Goal: Task Accomplishment & Management: Use online tool/utility

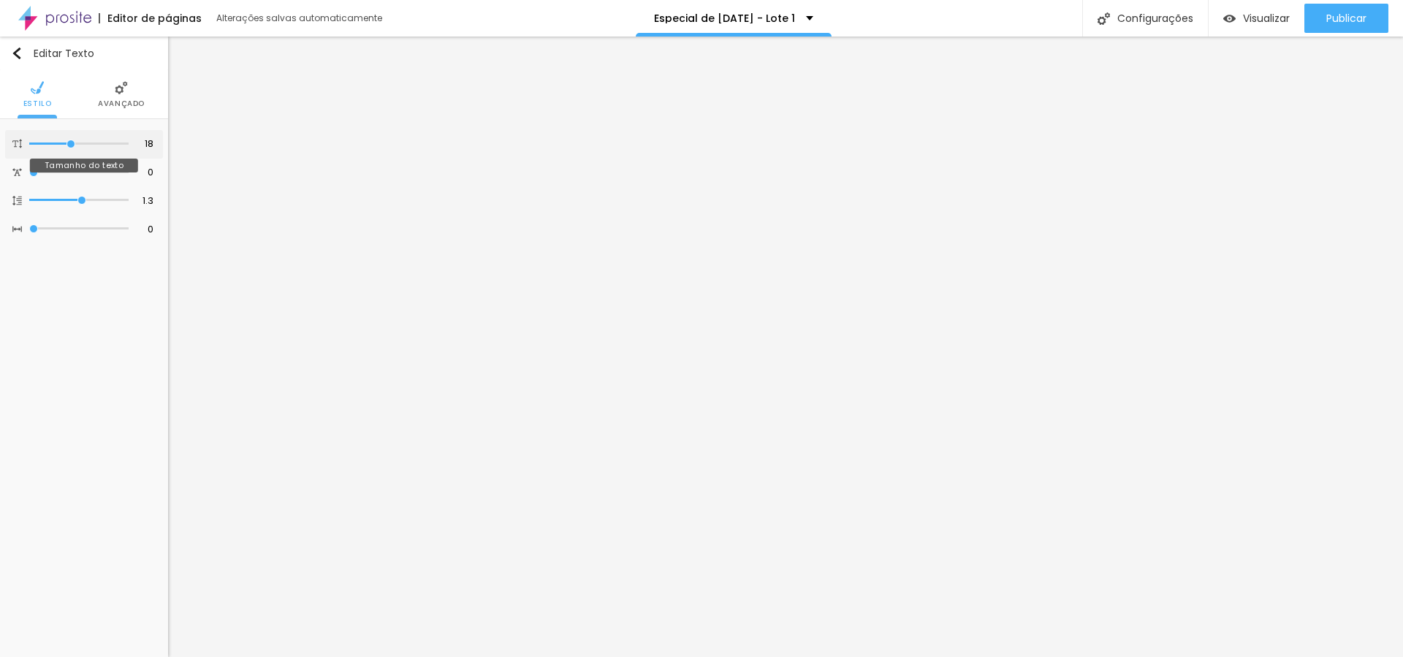
type input "19"
type input "23"
type input "26"
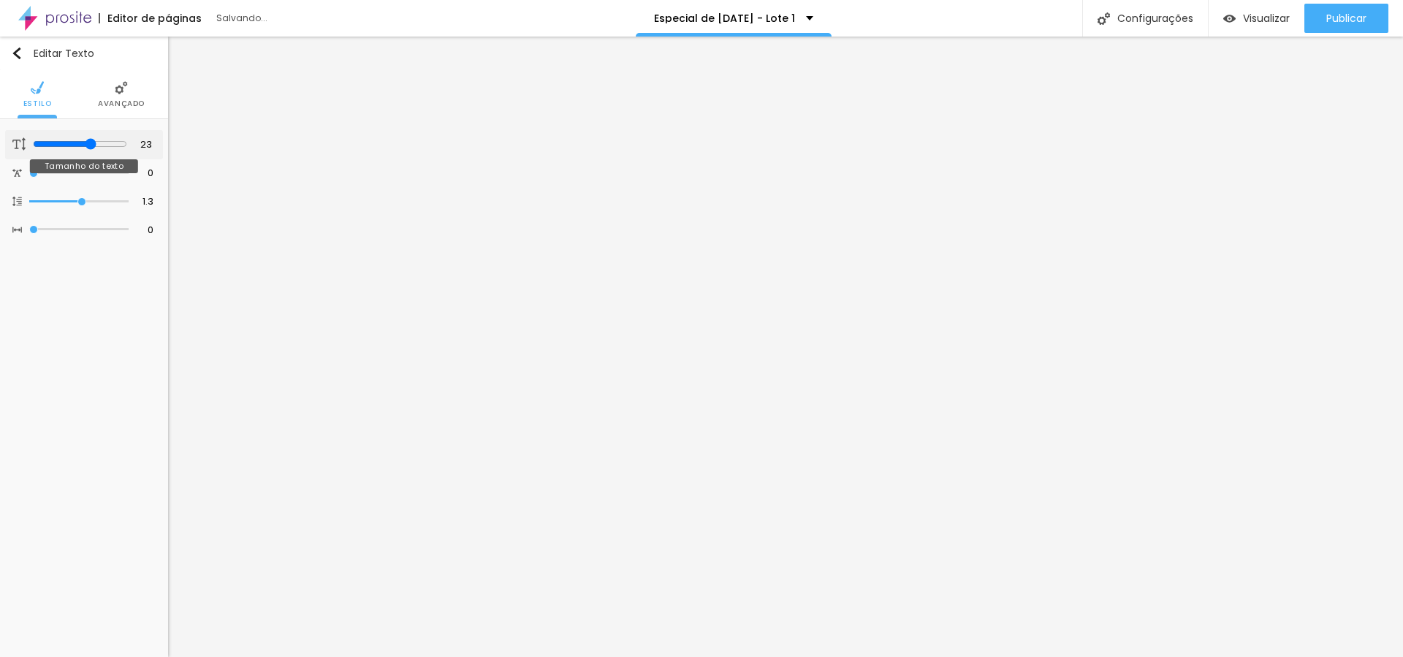
type input "26"
drag, startPoint x: 88, startPoint y: 142, endPoint x: 98, endPoint y: 142, distance: 10.2
type input "26"
click at [99, 142] on input "range" at bounding box center [80, 144] width 94 height 12
click at [113, 313] on div "Editar Texto Estilo Avançado 26 Tamanho do texto 0 Espaço entre letras 1.3 Altu…" at bounding box center [84, 347] width 168 height 620
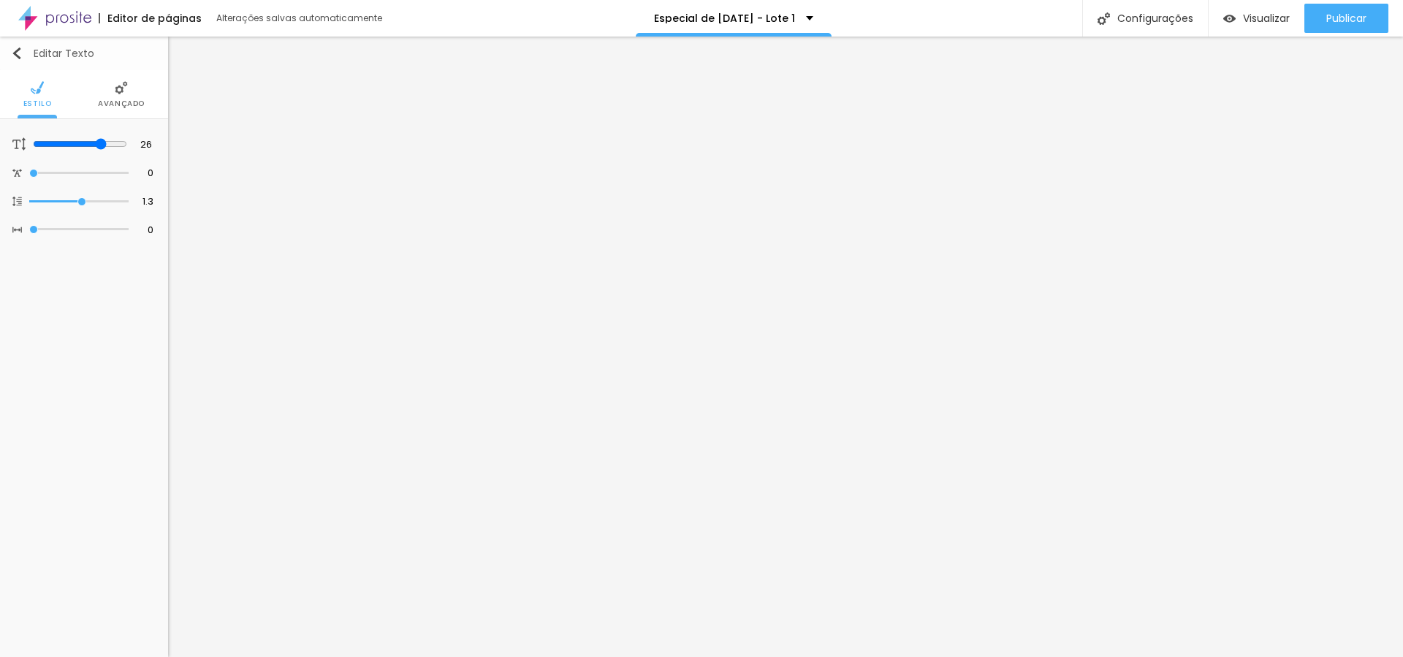
click at [20, 54] on img "button" at bounding box center [17, 53] width 12 height 12
click at [82, 90] on img at bounding box center [83, 87] width 13 height 13
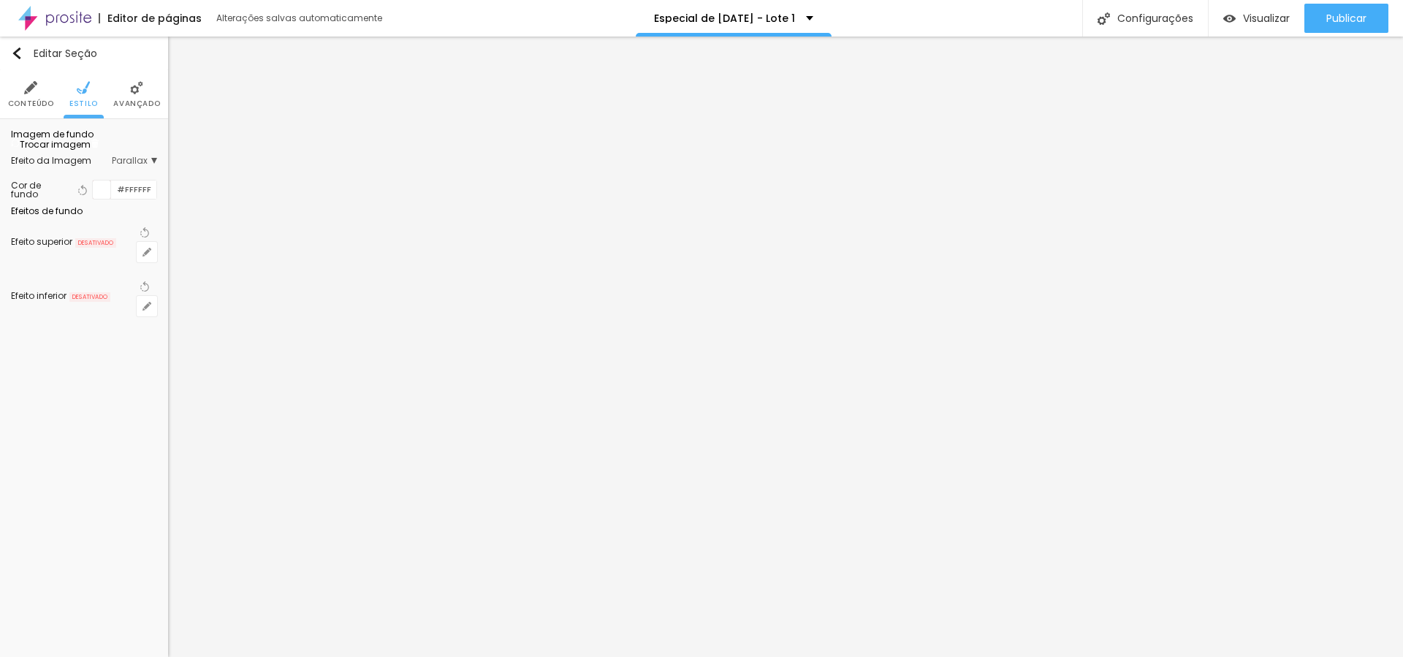
click at [45, 91] on li "Conteúdo" at bounding box center [31, 94] width 46 height 48
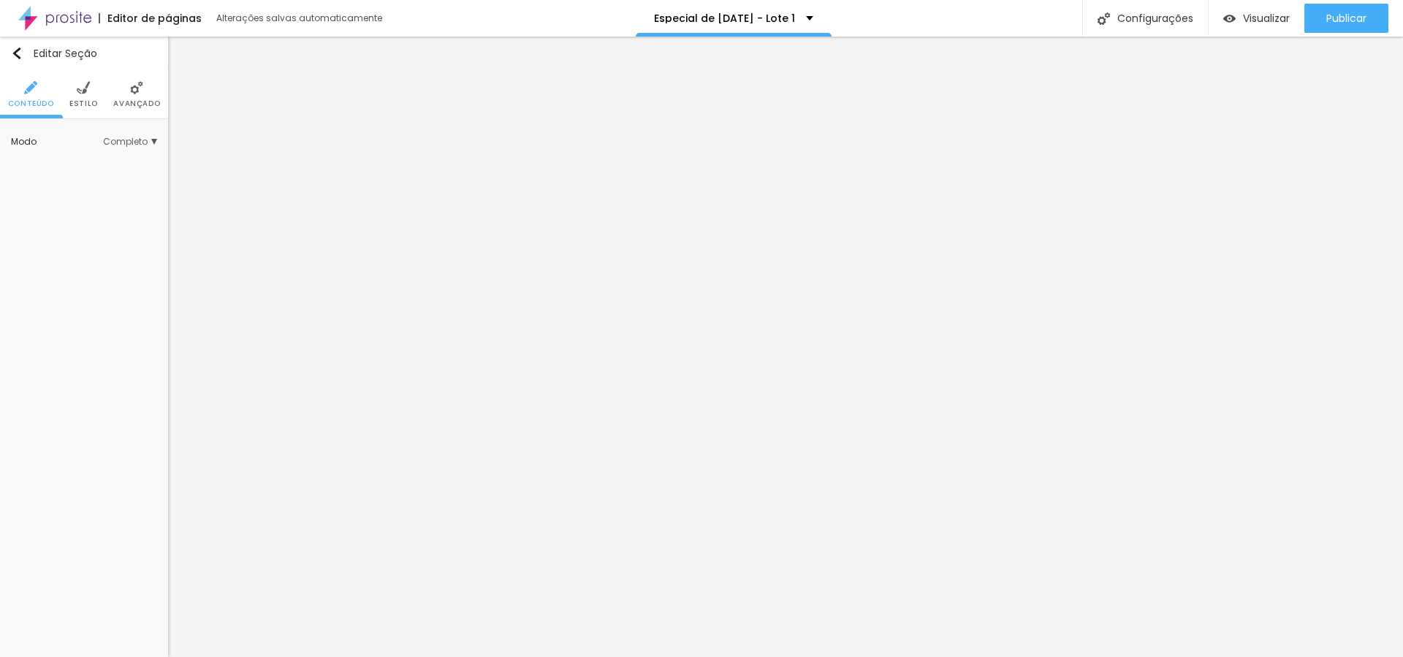
click at [137, 140] on span "Completo" at bounding box center [130, 141] width 54 height 9
click at [89, 91] on img at bounding box center [83, 87] width 13 height 13
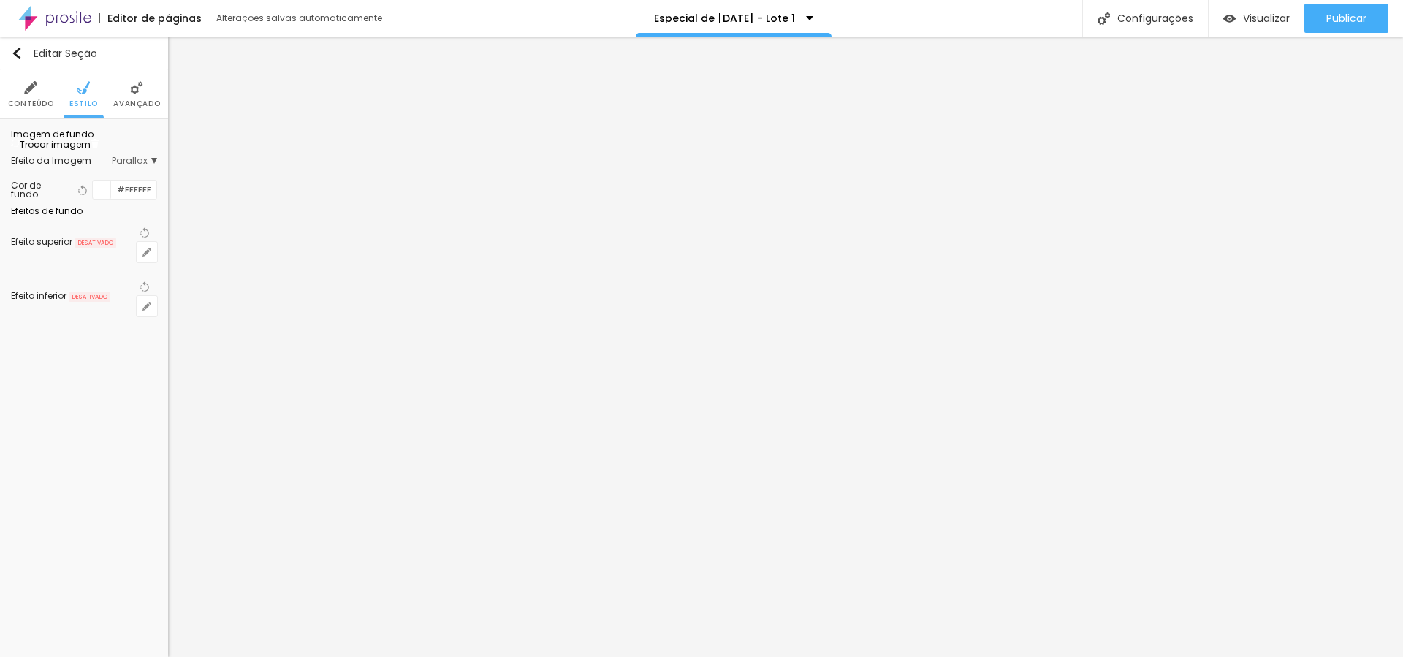
click at [129, 95] on li "Avançado" at bounding box center [136, 94] width 47 height 48
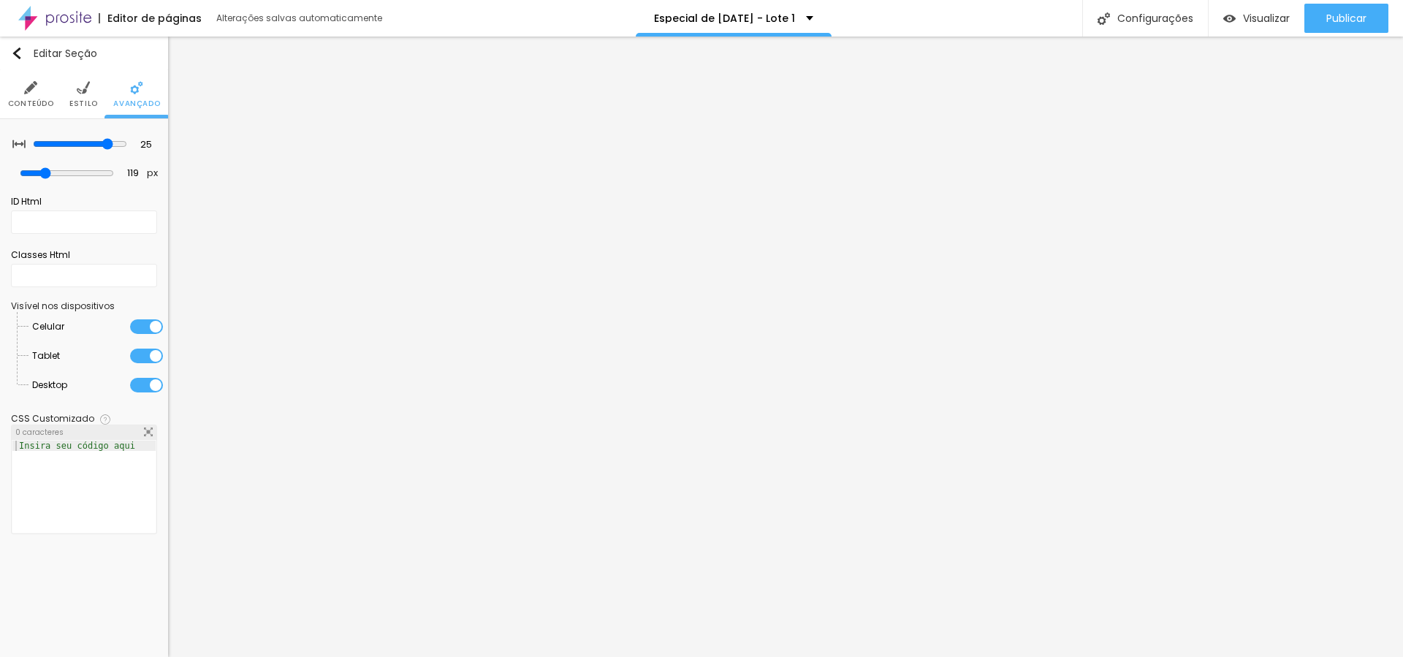
click at [84, 94] on li "Estilo" at bounding box center [83, 94] width 28 height 48
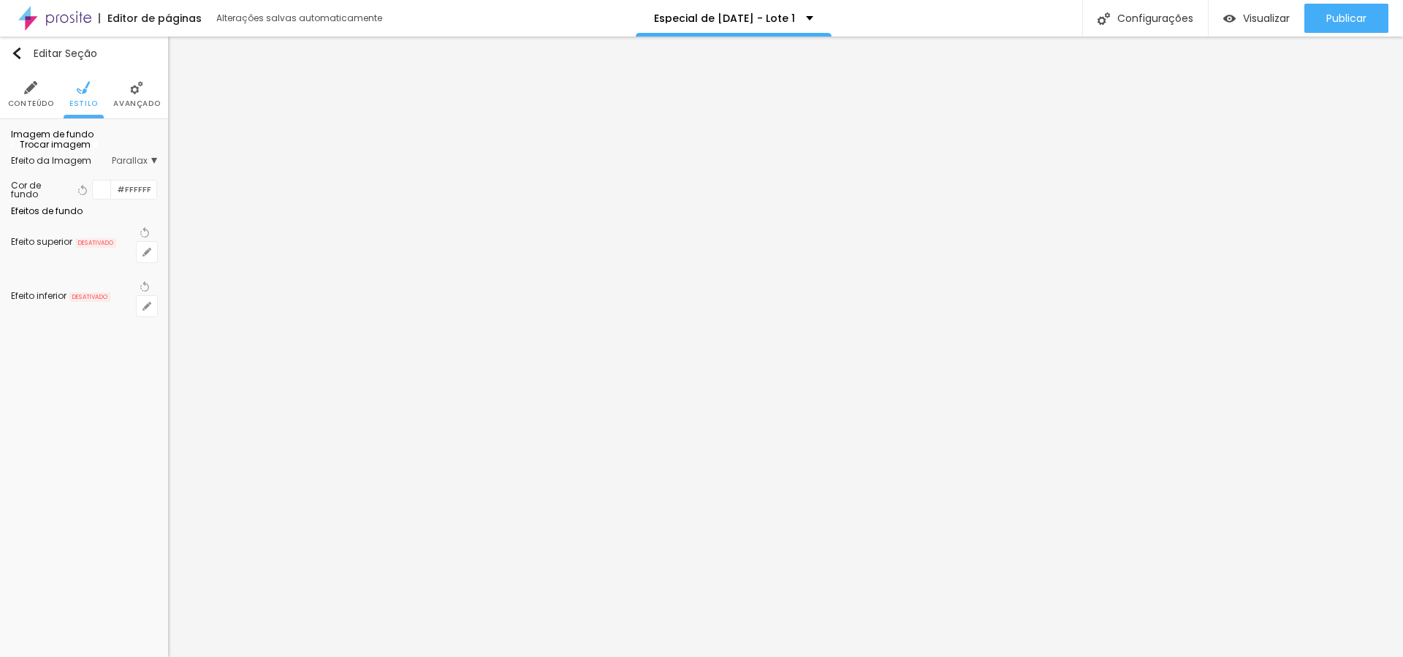
click at [148, 165] on span "Parallax" at bounding box center [134, 160] width 45 height 9
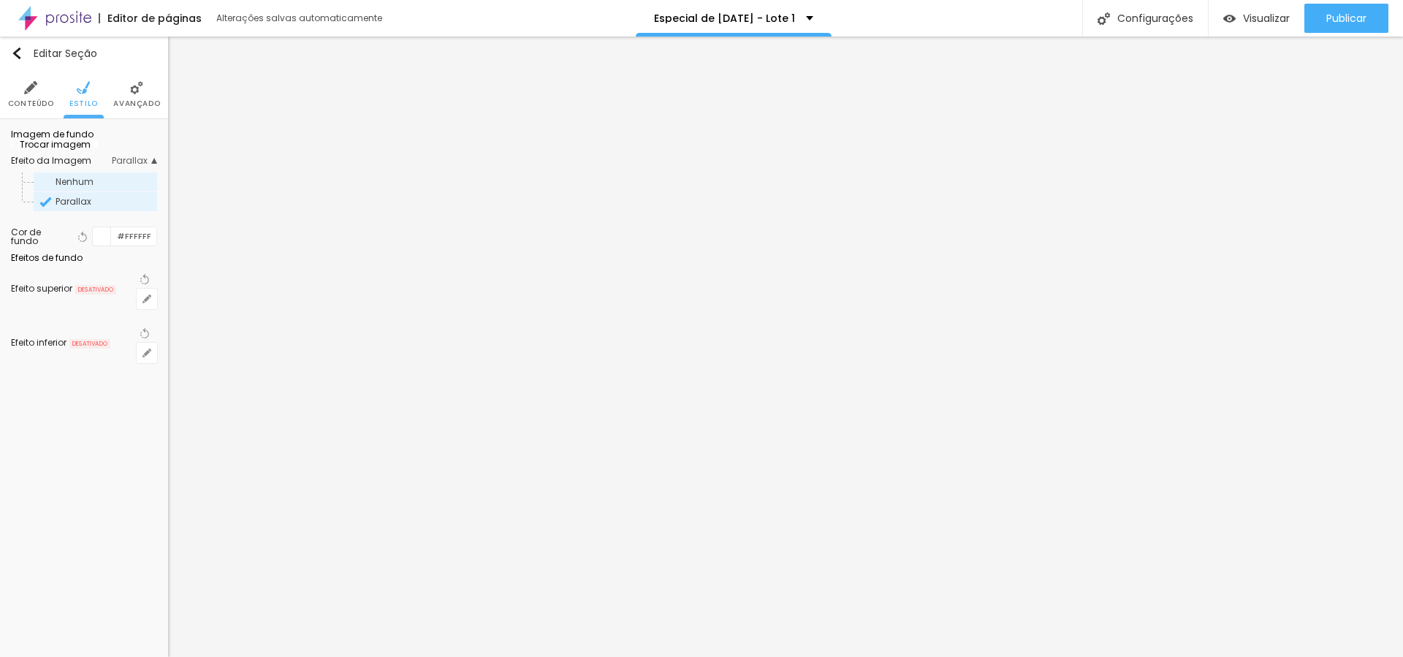
click at [81, 188] on span "Nenhum" at bounding box center [75, 181] width 38 height 12
click at [36, 94] on li "Conteúdo" at bounding box center [31, 94] width 46 height 48
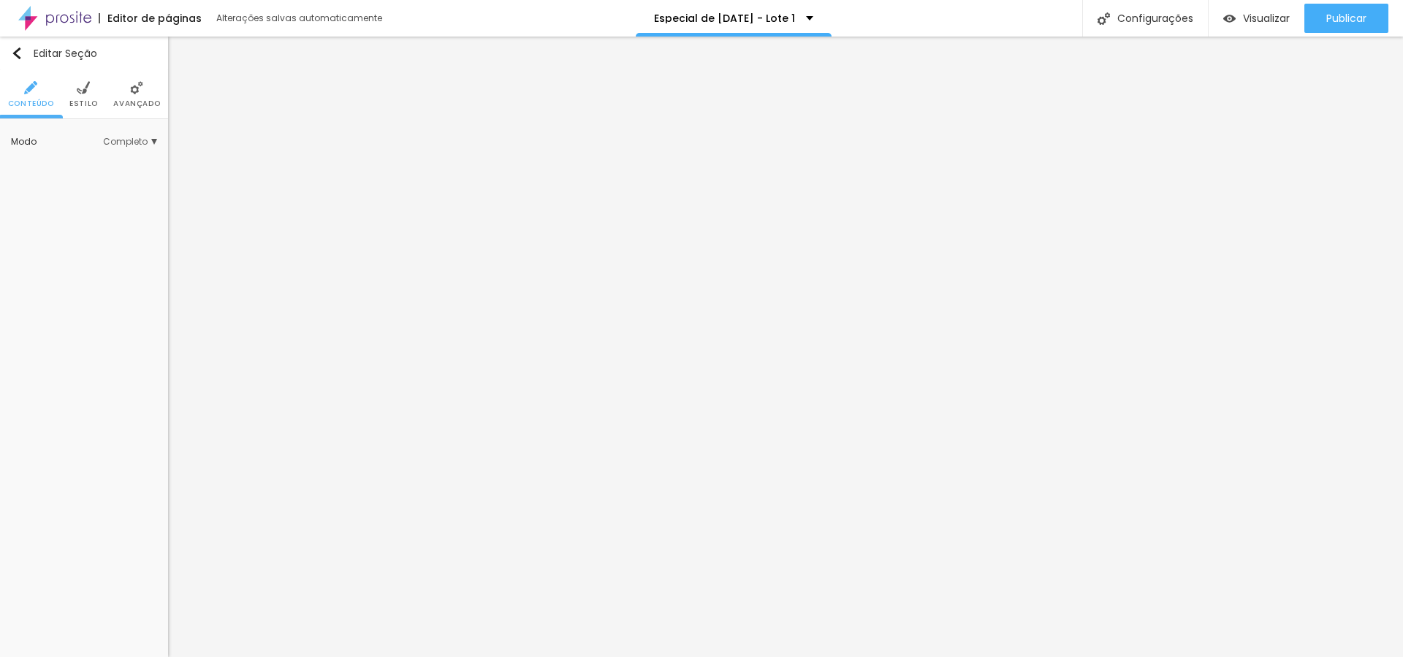
click at [130, 487] on div "Editar Seção Conteúdo Estilo Avançado Modo Completo Encaixotado Completo" at bounding box center [84, 347] width 168 height 620
click at [12, 56] on img "button" at bounding box center [17, 53] width 12 height 12
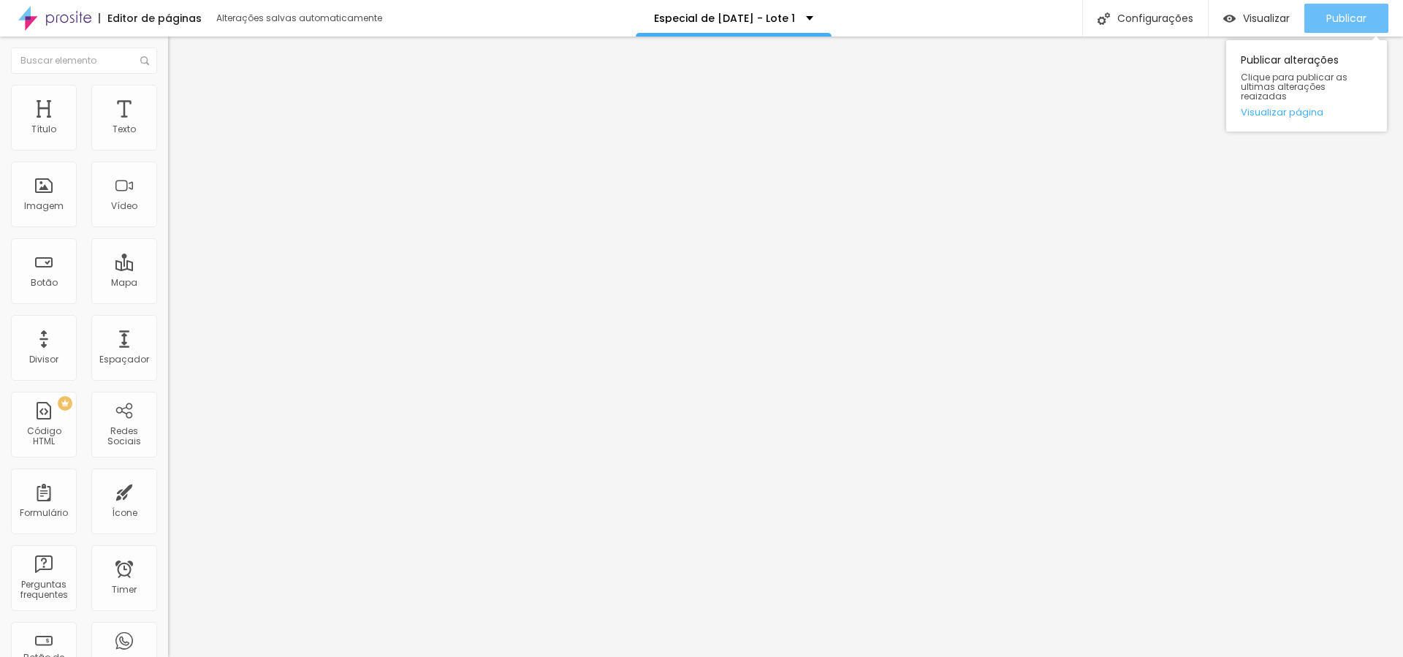
click at [1361, 15] on span "Publicar" at bounding box center [1346, 18] width 40 height 12
click at [117, 357] on div "Espaçador" at bounding box center [124, 359] width 50 height 10
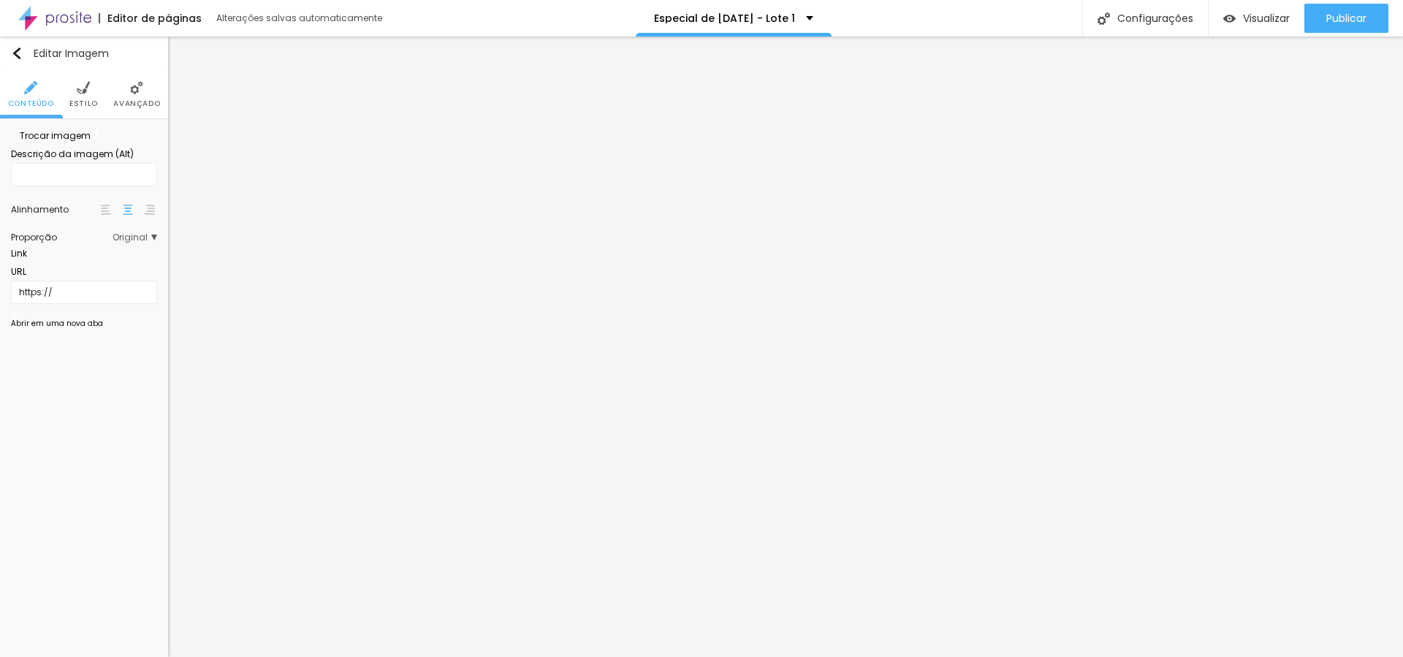
click at [83, 91] on img at bounding box center [83, 87] width 13 height 13
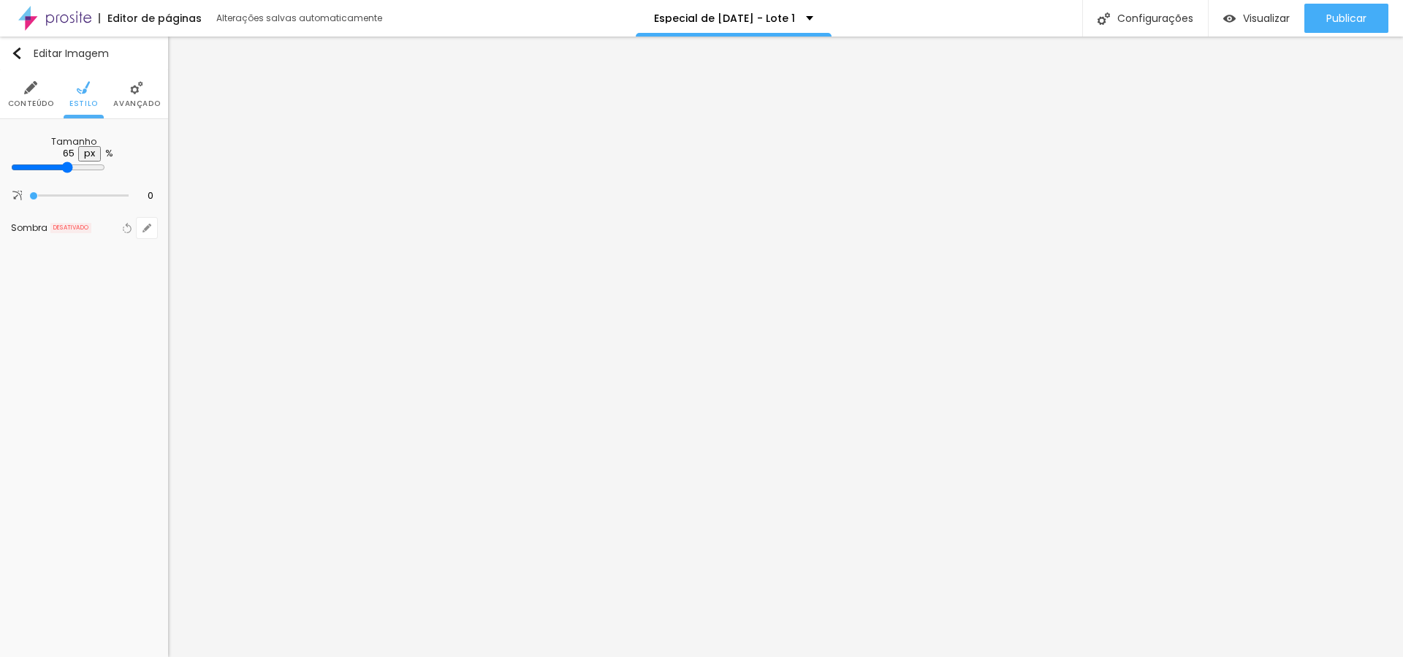
click at [129, 91] on li "Avançado" at bounding box center [136, 94] width 47 height 48
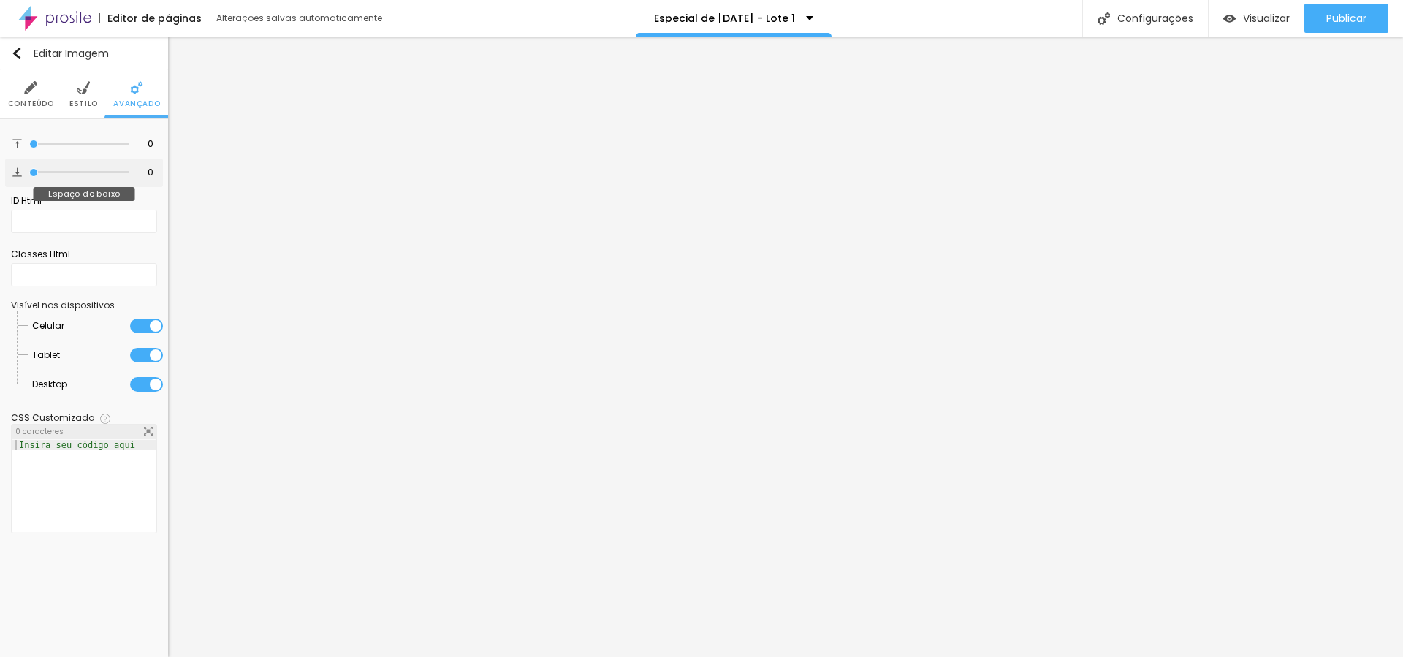
type input "12"
type input "13"
type input "14"
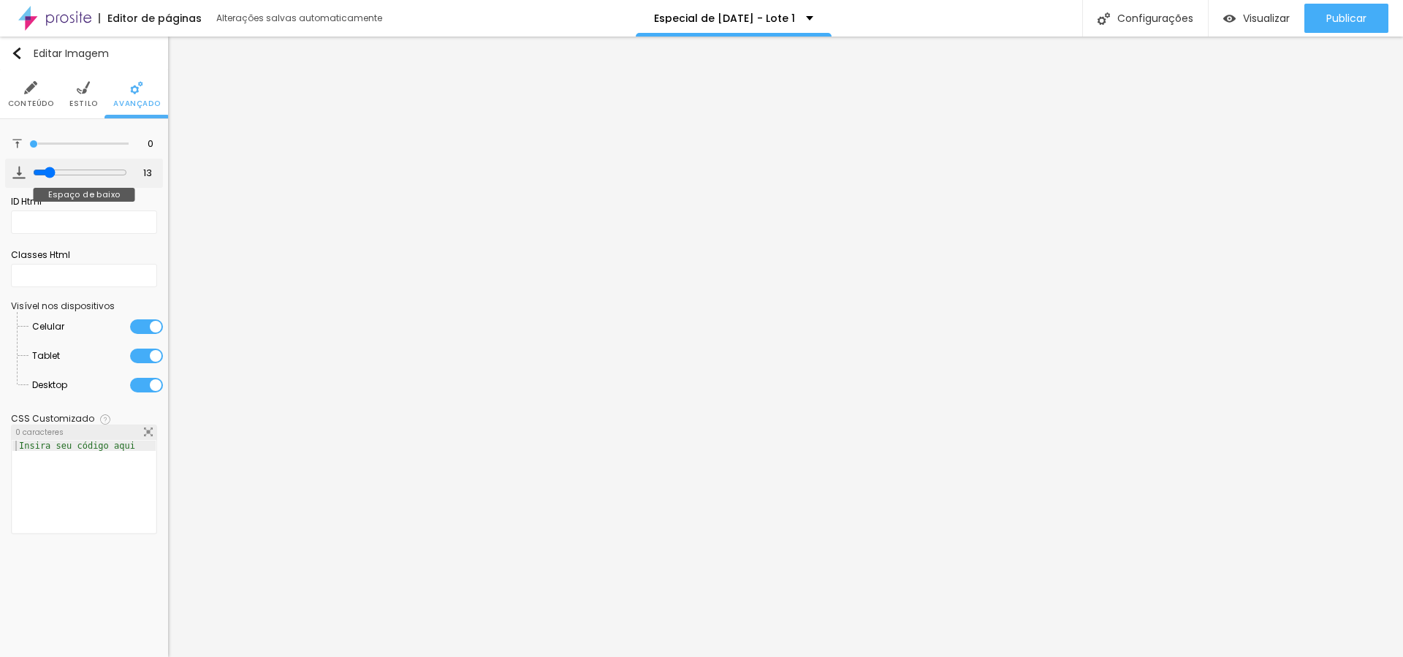
type input "14"
type input "15"
type input "17"
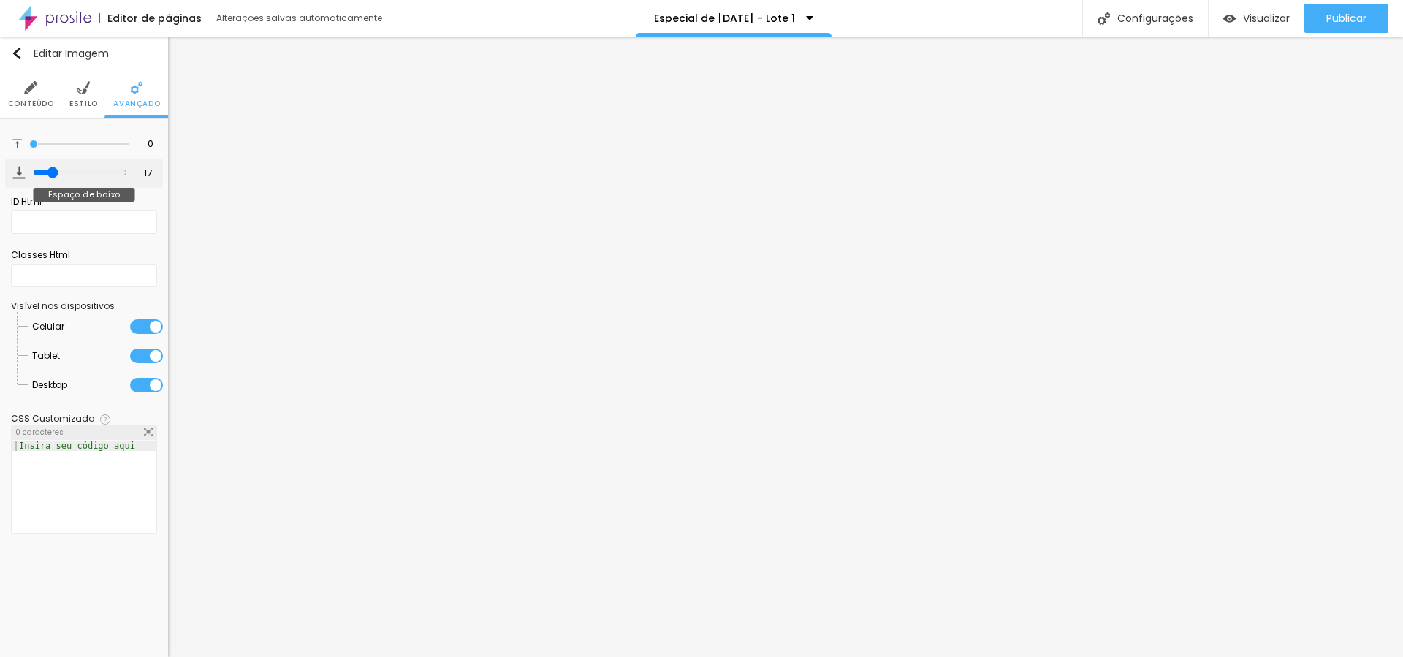
type input "21"
type input "24"
type input "29"
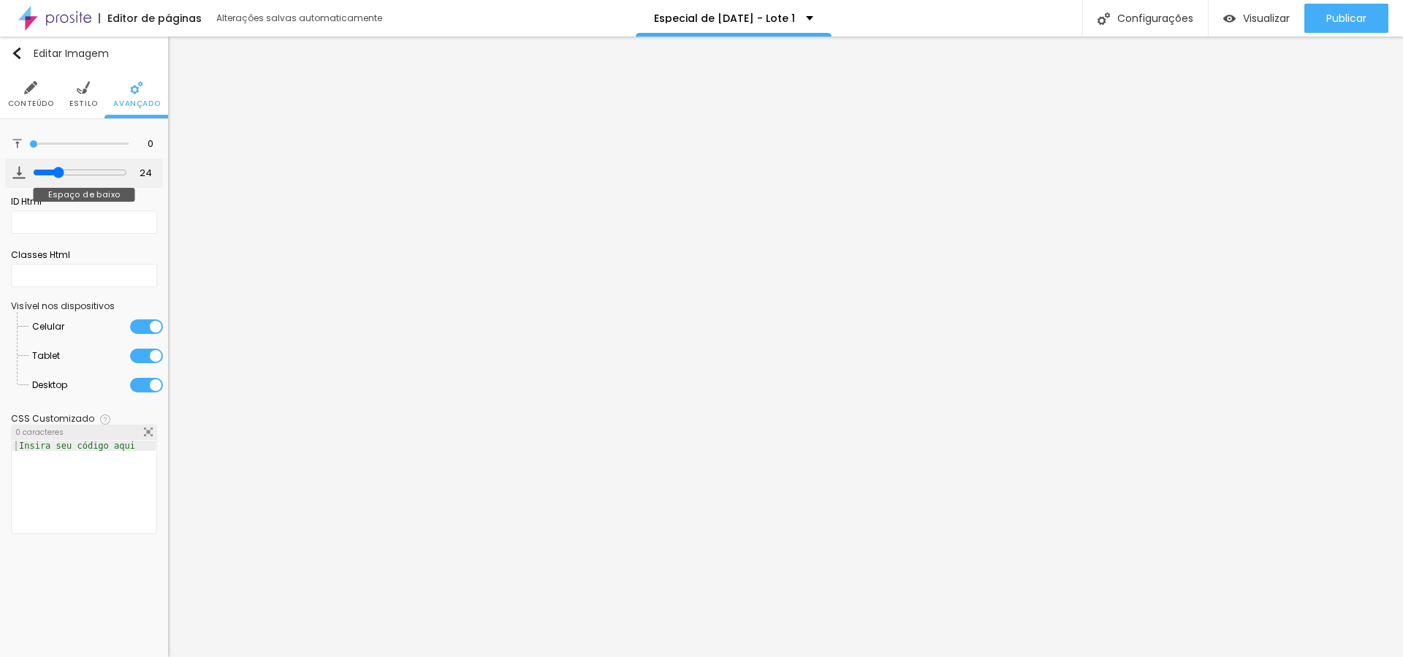
type input "29"
type input "31"
type input "34"
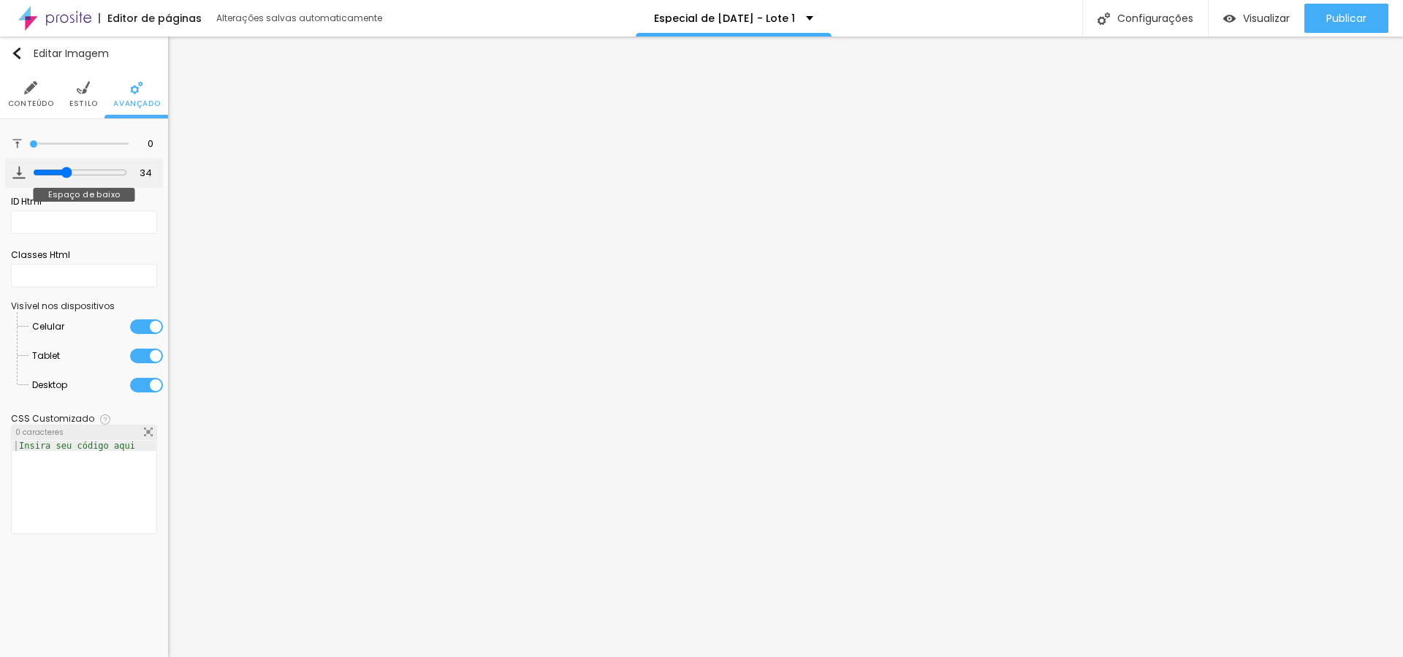
type input "35"
type input "38"
type input "42"
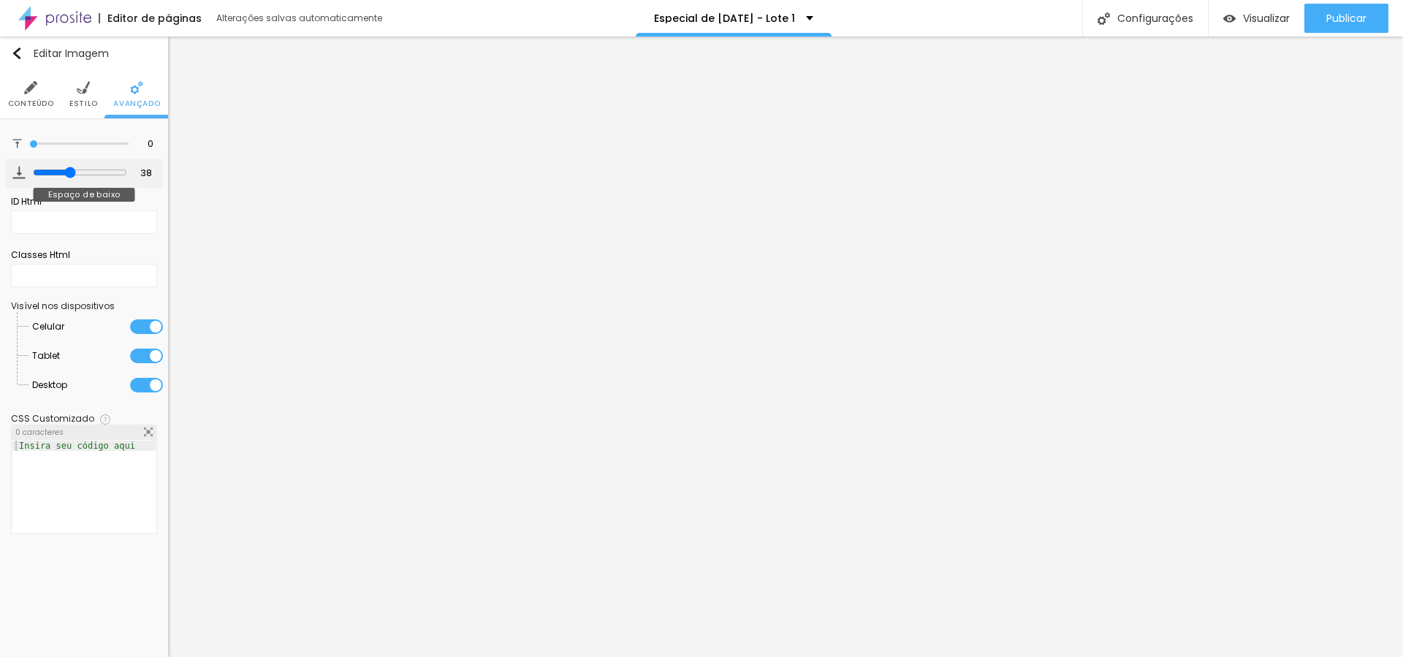
type input "42"
type input "44"
type input "47"
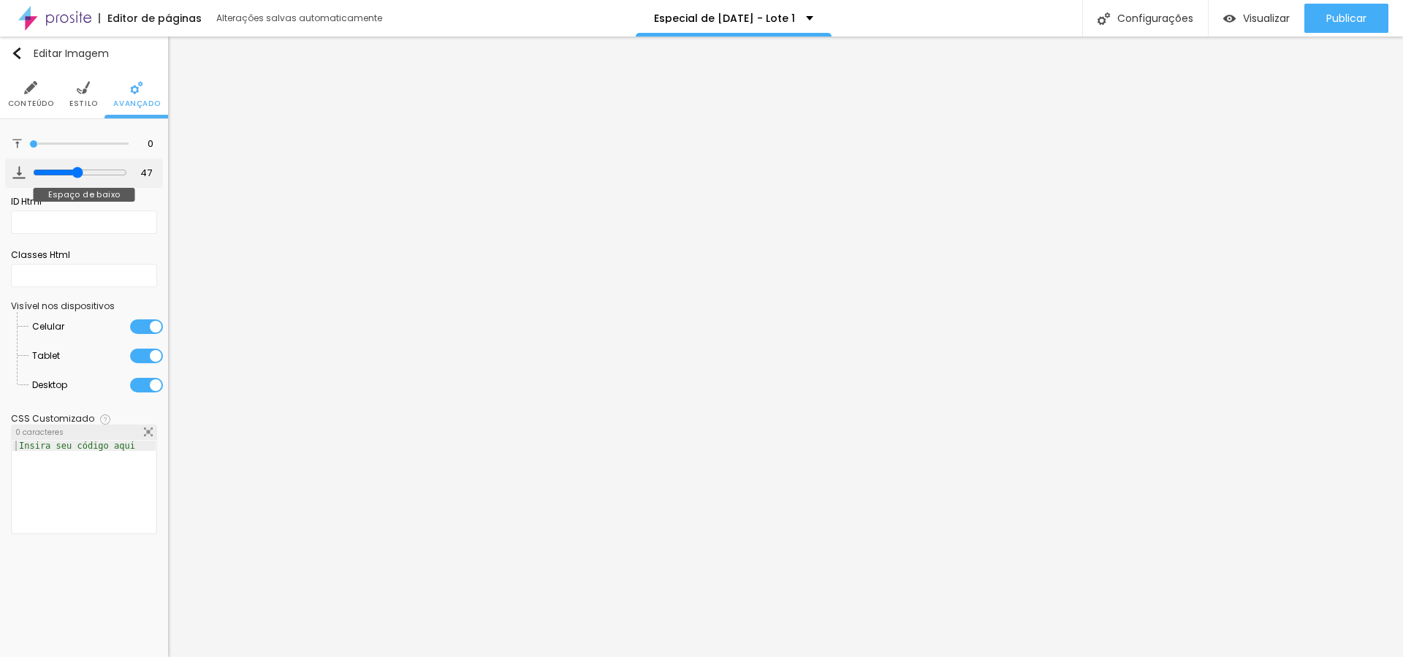
type input "48"
type input "50"
type input "53"
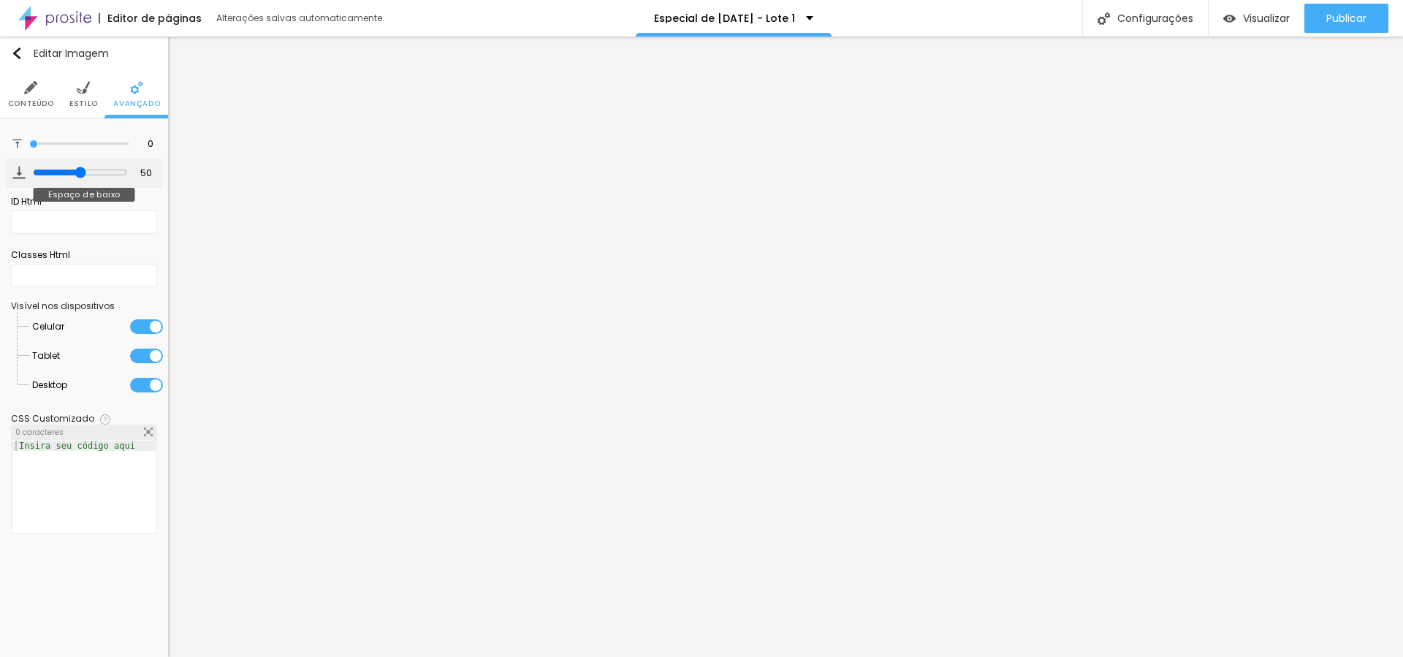
type input "53"
type input "52"
drag, startPoint x: 34, startPoint y: 172, endPoint x: 80, endPoint y: 179, distance: 47.3
type input "52"
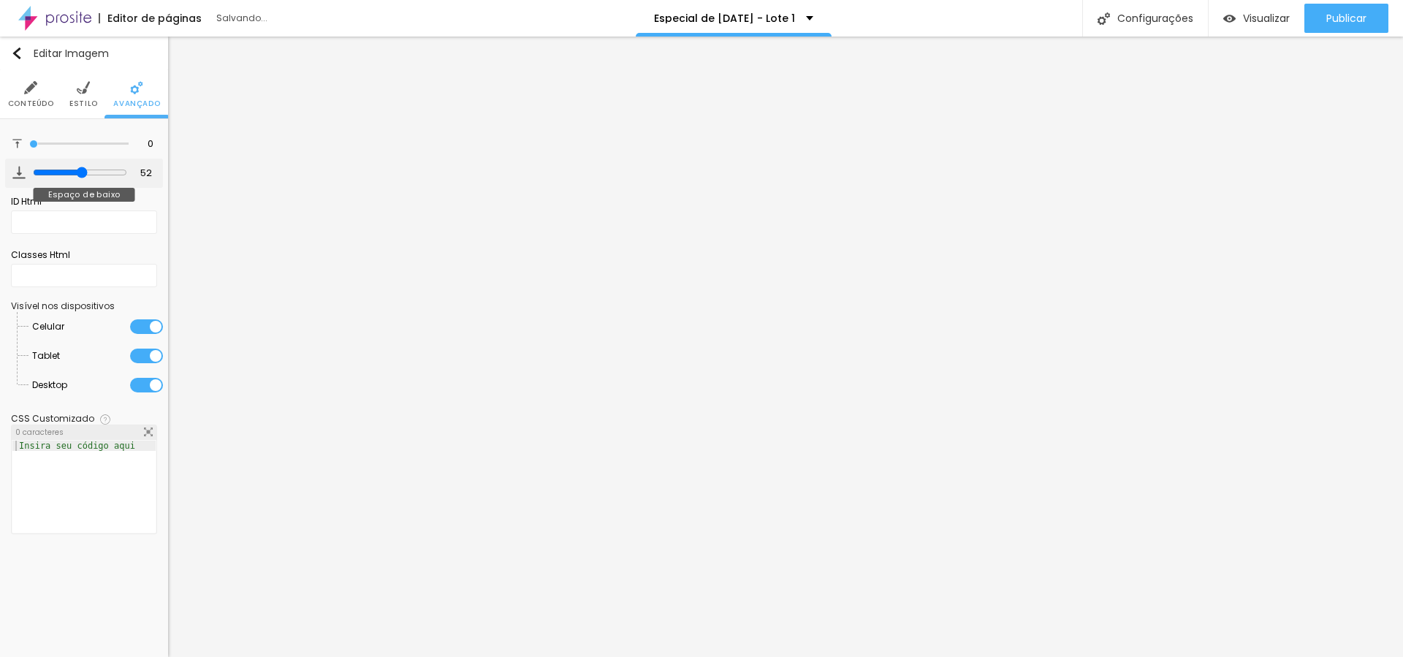
click at [80, 178] on input "range" at bounding box center [80, 173] width 94 height 12
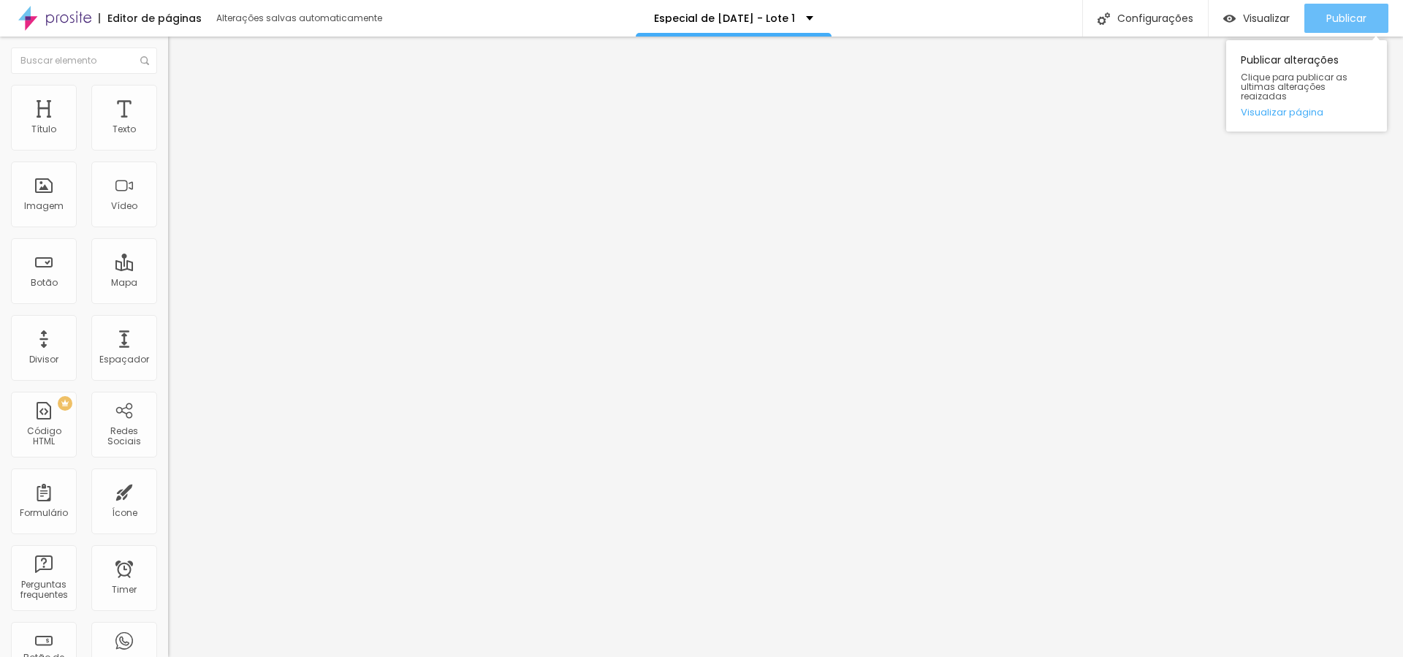
click at [1354, 12] on span "Publicar" at bounding box center [1346, 18] width 40 height 12
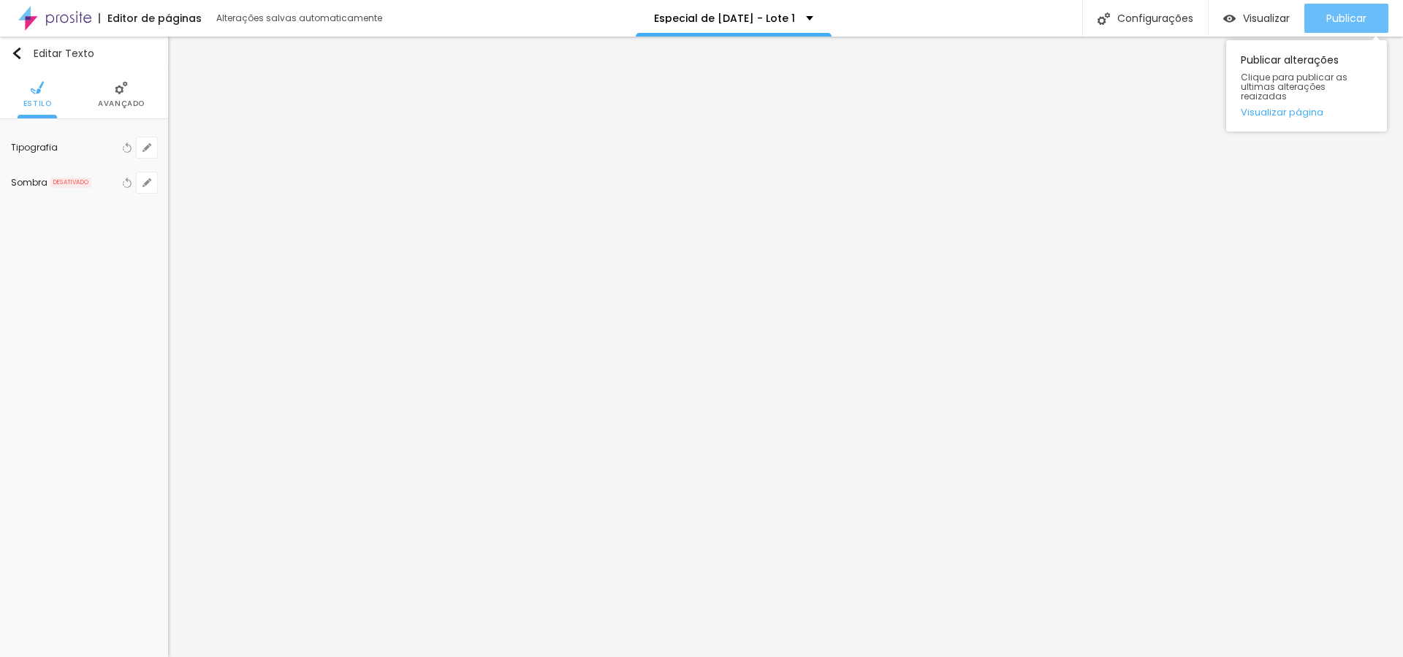
click at [1330, 28] on div "Publicar" at bounding box center [1346, 18] width 40 height 29
